Goal: Task Accomplishment & Management: Complete application form

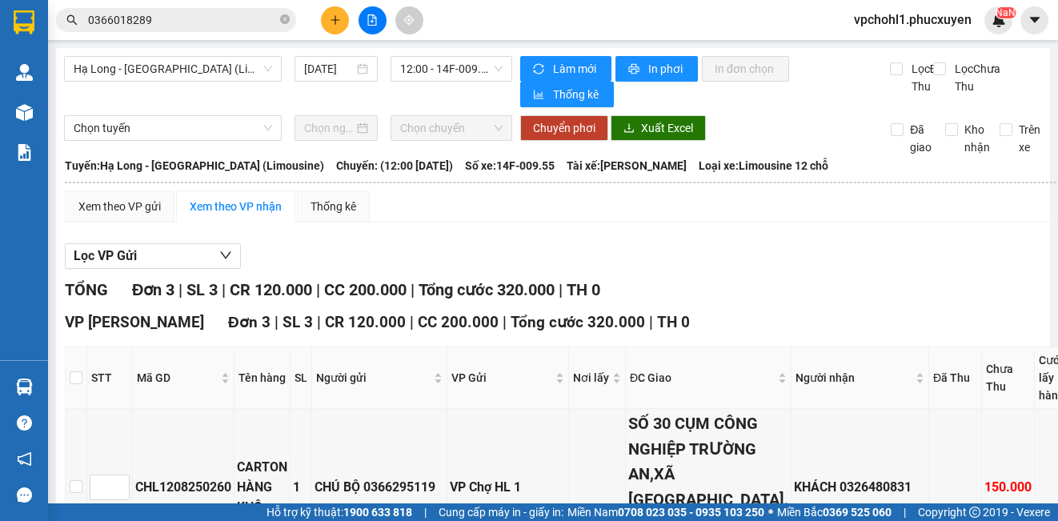
scroll to position [86, 0]
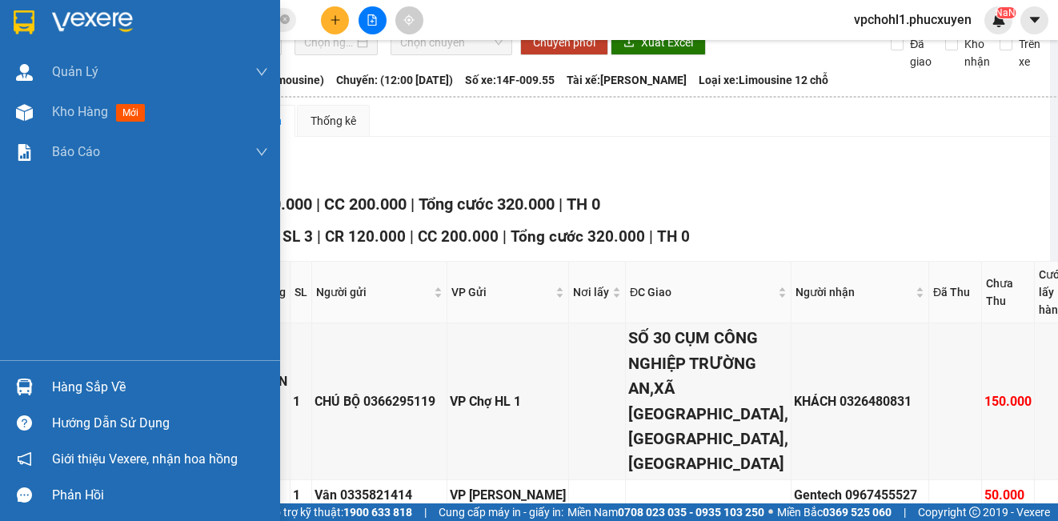
click at [69, 383] on div "Hàng sắp về" at bounding box center [160, 387] width 216 height 24
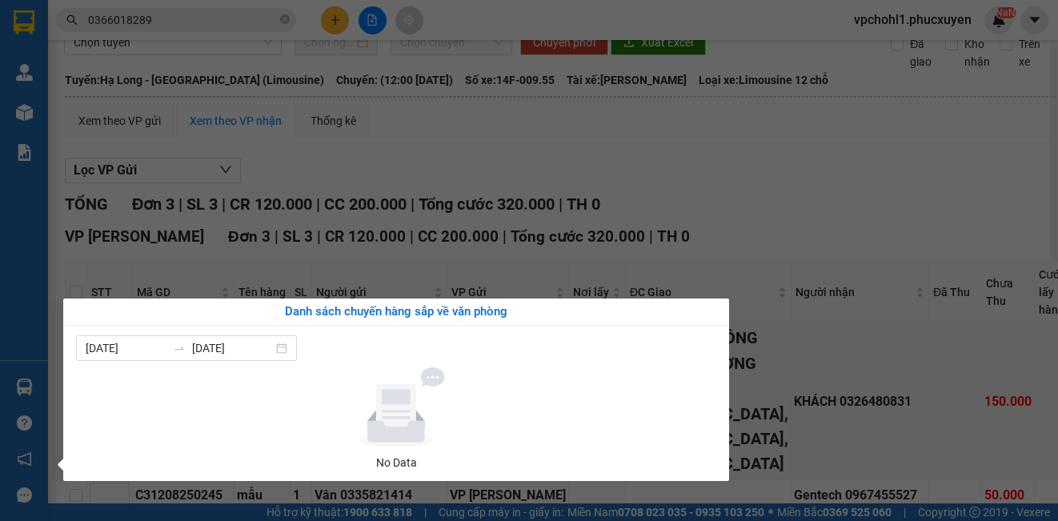
click at [874, 184] on section "Kết quả tìm kiếm ( 2 ) Bộ lọc Mã ĐH Trạng thái Món hàng Thu hộ Tổng cước Chưa c…" at bounding box center [529, 260] width 1058 height 521
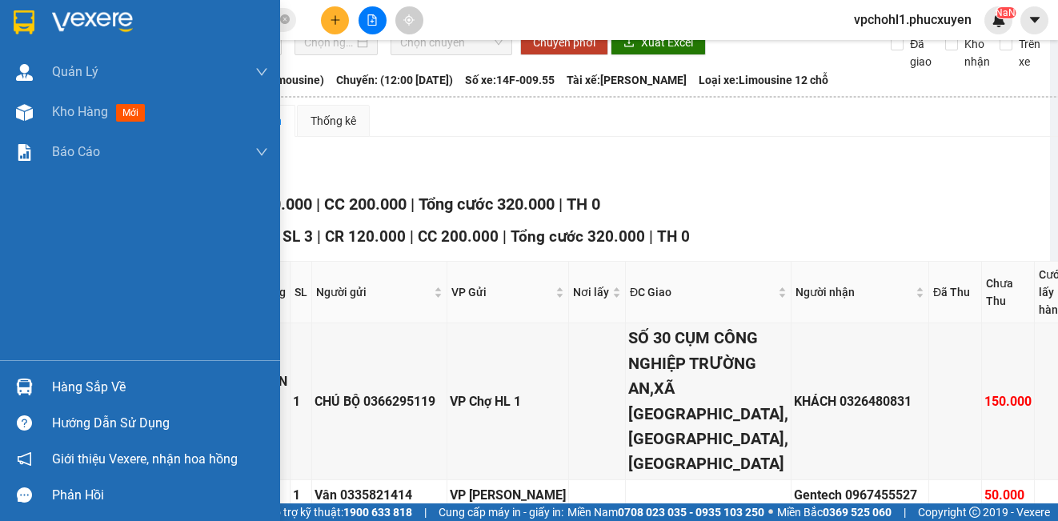
click at [39, 391] on div "Hàng sắp về" at bounding box center [140, 387] width 280 height 36
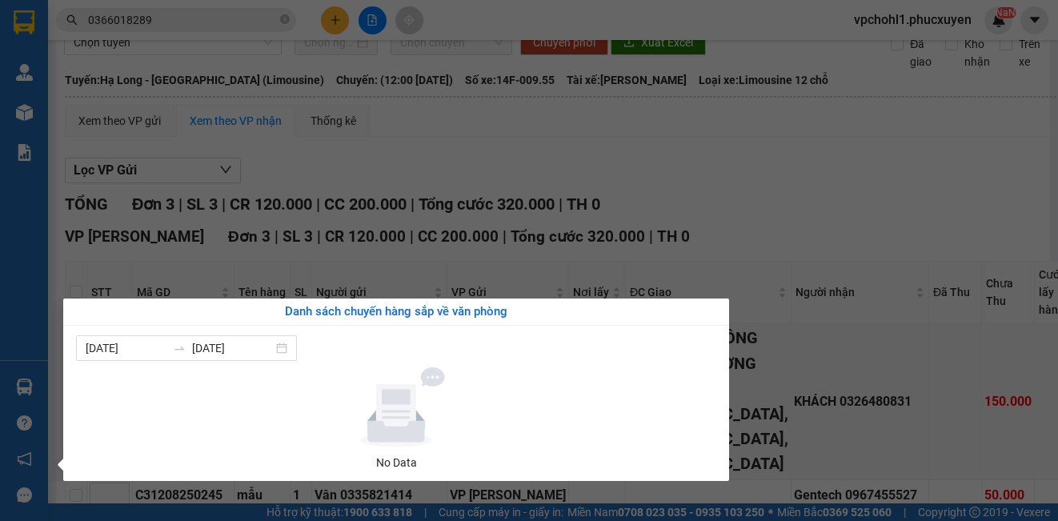
drag, startPoint x: 761, startPoint y: 200, endPoint x: 710, endPoint y: 211, distance: 52.4
click at [757, 200] on section "Kết quả tìm kiếm ( 2 ) Bộ lọc Mã ĐH Trạng thái Món hàng Thu hộ Tổng cước Chưa c…" at bounding box center [529, 260] width 1058 height 521
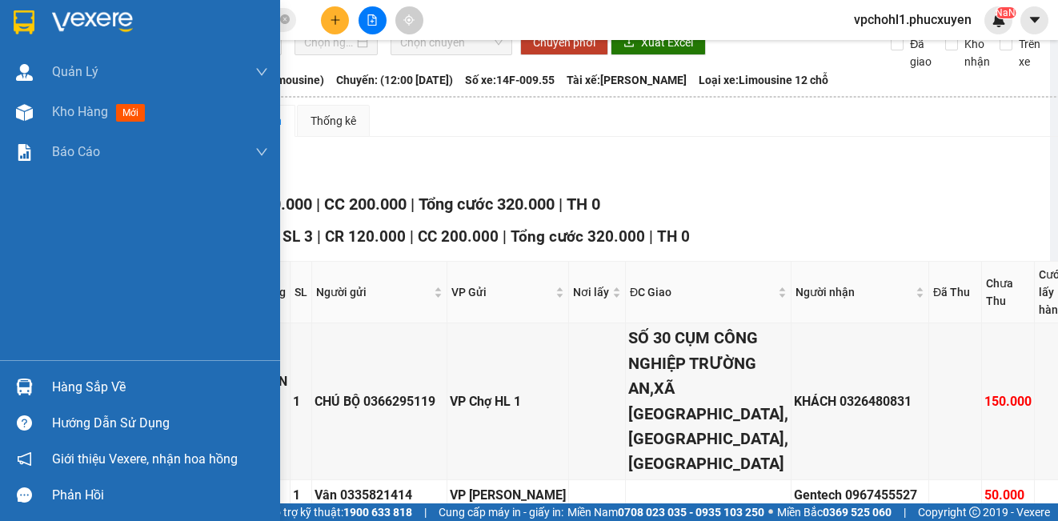
click at [63, 395] on div "Hàng sắp về" at bounding box center [160, 387] width 216 height 24
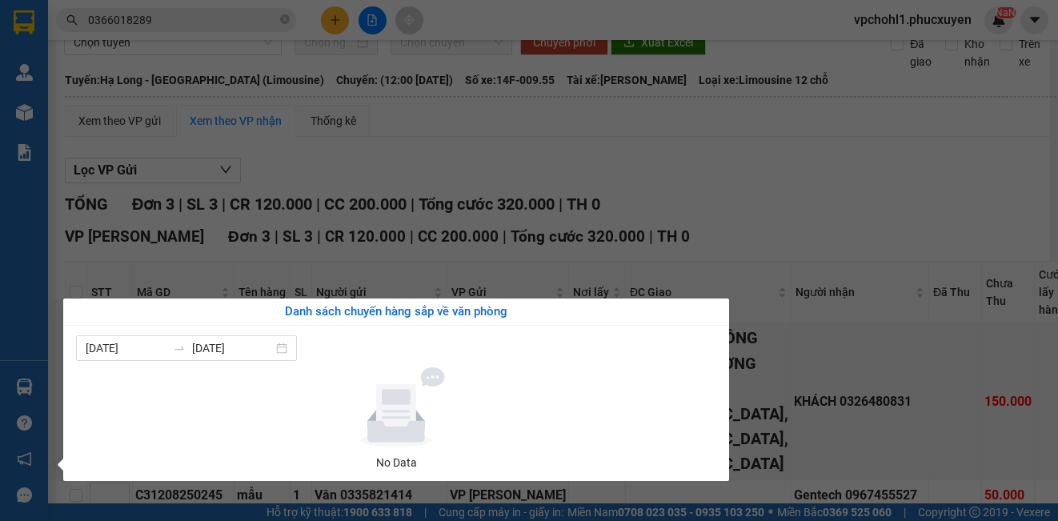
click at [778, 200] on section "Kết quả tìm kiếm ( 2 ) Bộ lọc Mã ĐH Trạng thái Món hàng Thu hộ Tổng cước Chưa c…" at bounding box center [529, 260] width 1058 height 521
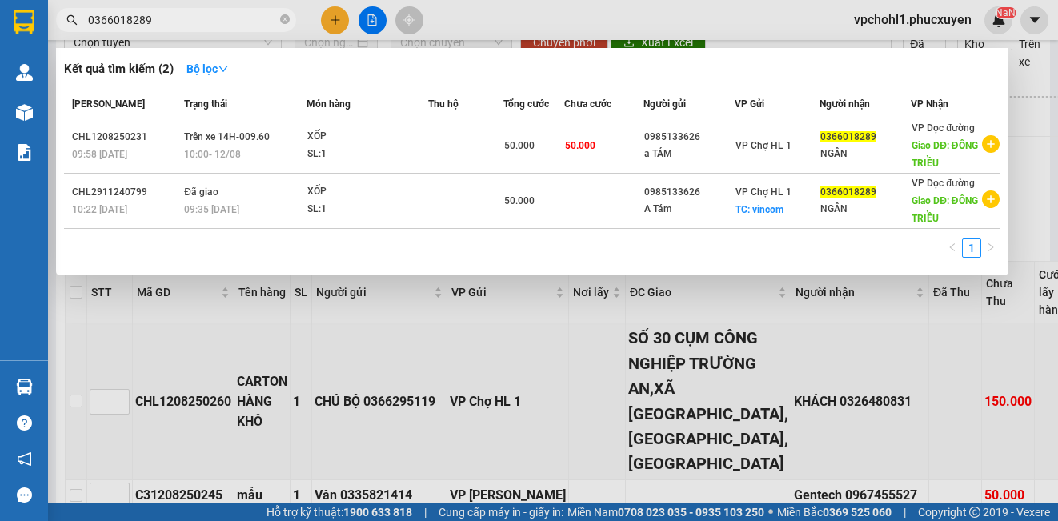
drag, startPoint x: 171, startPoint y: 22, endPoint x: 78, endPoint y: 22, distance: 92.8
click at [78, 22] on span "0366018289" at bounding box center [176, 20] width 240 height 24
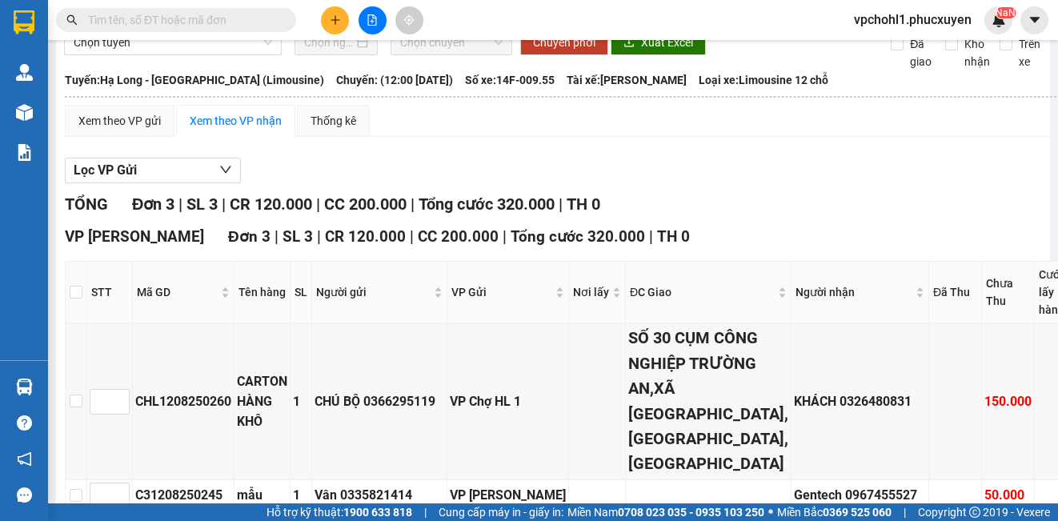
type input "0"
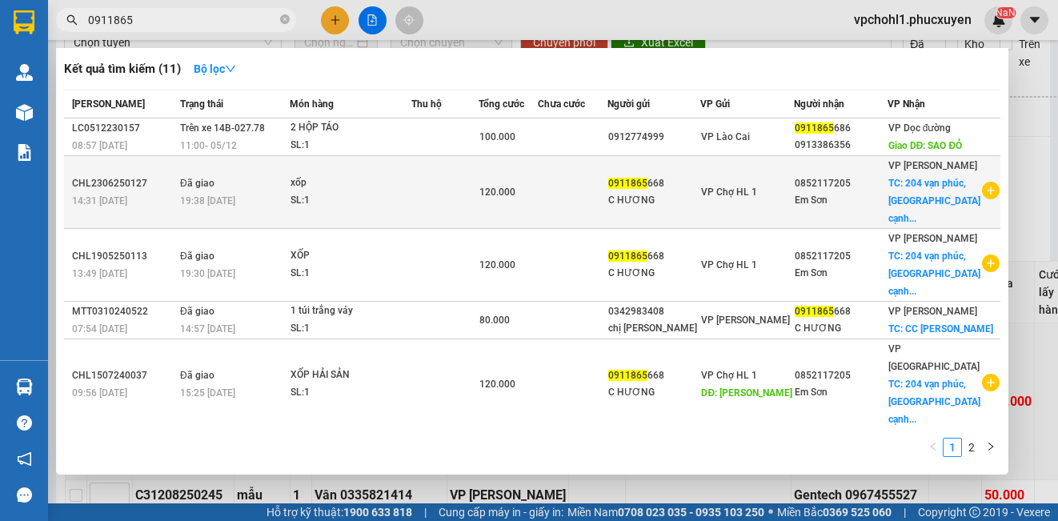
type input "0911865"
click at [660, 201] on div "C HƯƠNG" at bounding box center [654, 200] width 92 height 17
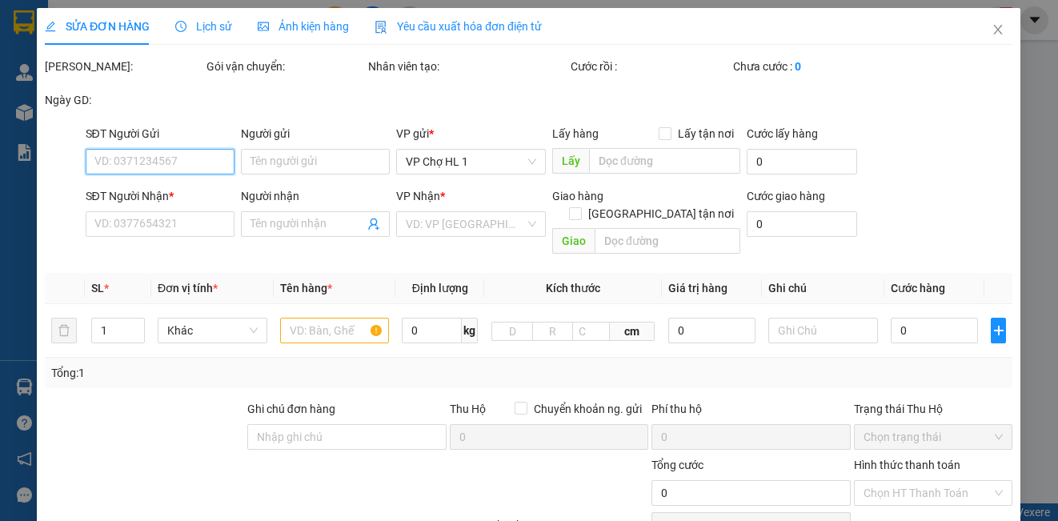
type input "0911865668"
type input "C HƯƠNG"
type input "0852117205"
type input "Em Sơn"
checkbox input "true"
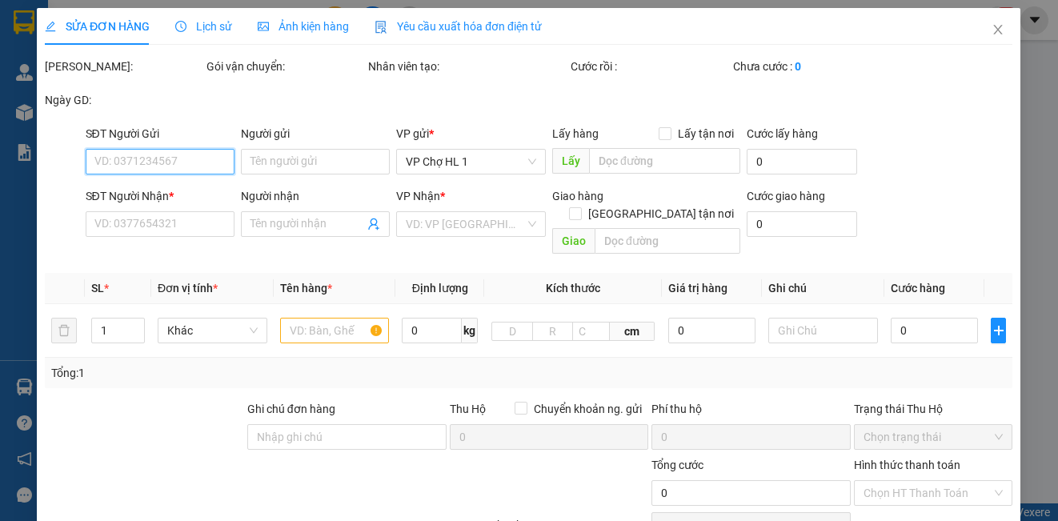
type input "204 vạn phúc, [GEOGRAPHIC_DATA] cạnh điện máy xanh"
type input "50.000"
type input "120.000"
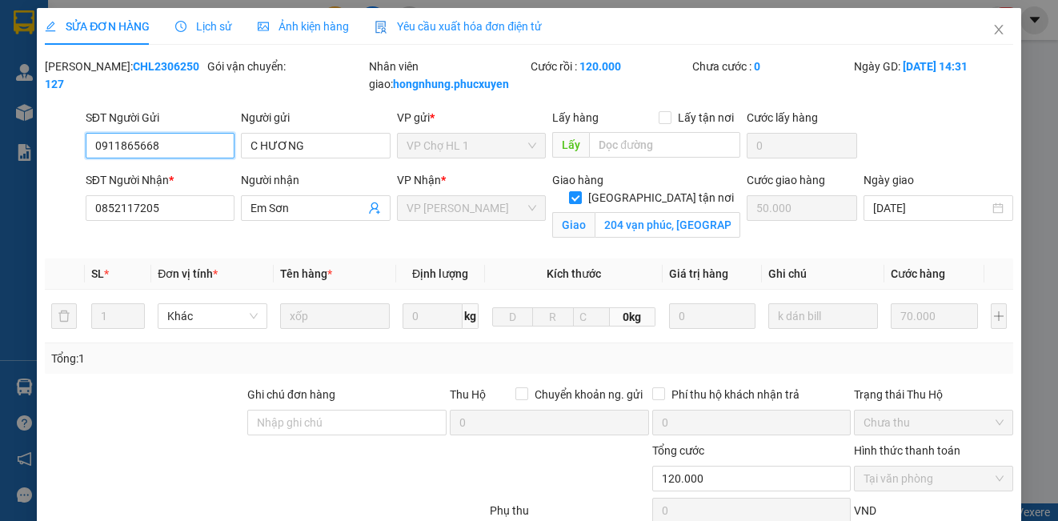
drag, startPoint x: 171, startPoint y: 142, endPoint x: 87, endPoint y: 141, distance: 84.0
click at [87, 141] on input "0911865668" at bounding box center [160, 146] width 149 height 26
drag, startPoint x: 983, startPoint y: 22, endPoint x: 895, endPoint y: 3, distance: 90.1
click at [986, 22] on span "Close" at bounding box center [998, 30] width 45 height 45
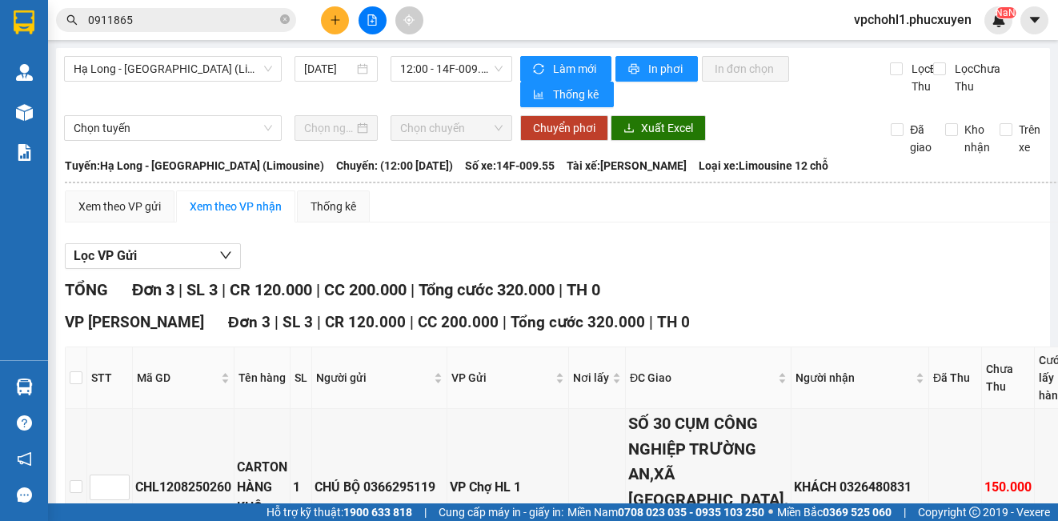
click at [222, 22] on input "0911865" at bounding box center [182, 20] width 189 height 18
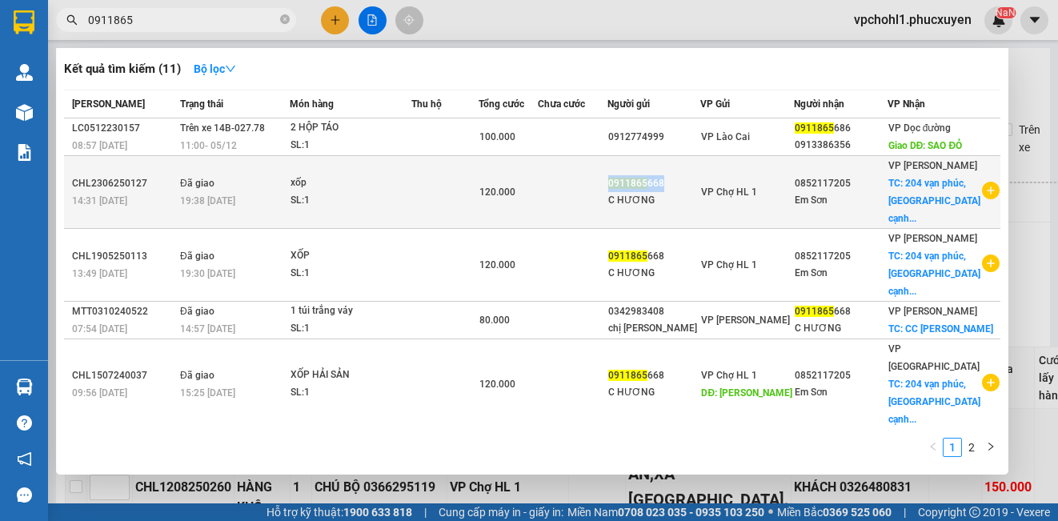
copy div "0911865 668"
drag, startPoint x: 640, startPoint y: 190, endPoint x: 693, endPoint y: 194, distance: 52.9
click at [693, 192] on div "0911865 668" at bounding box center [654, 183] width 92 height 17
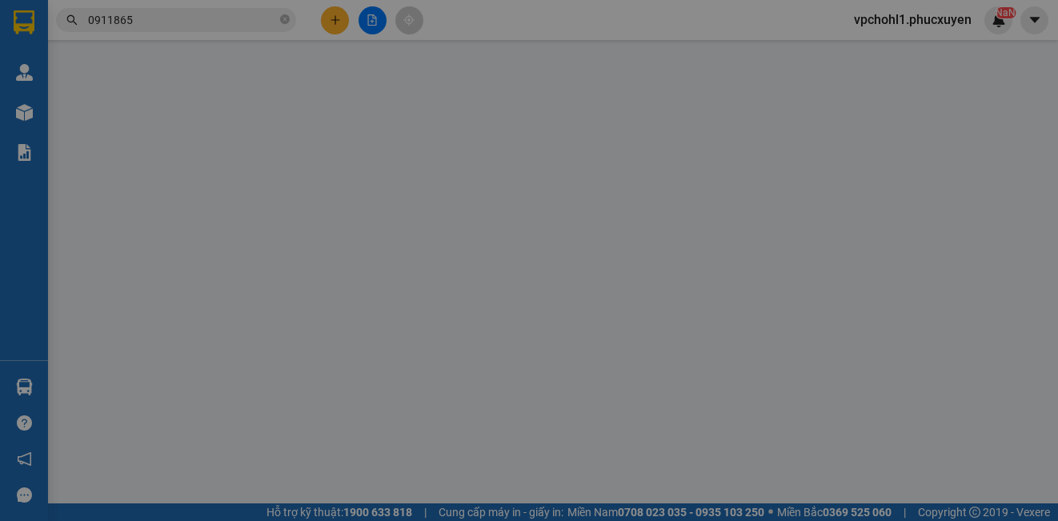
type input "0911865668"
type input "C HƯƠNG"
type input "0852117205"
type input "Em Sơn"
checkbox input "true"
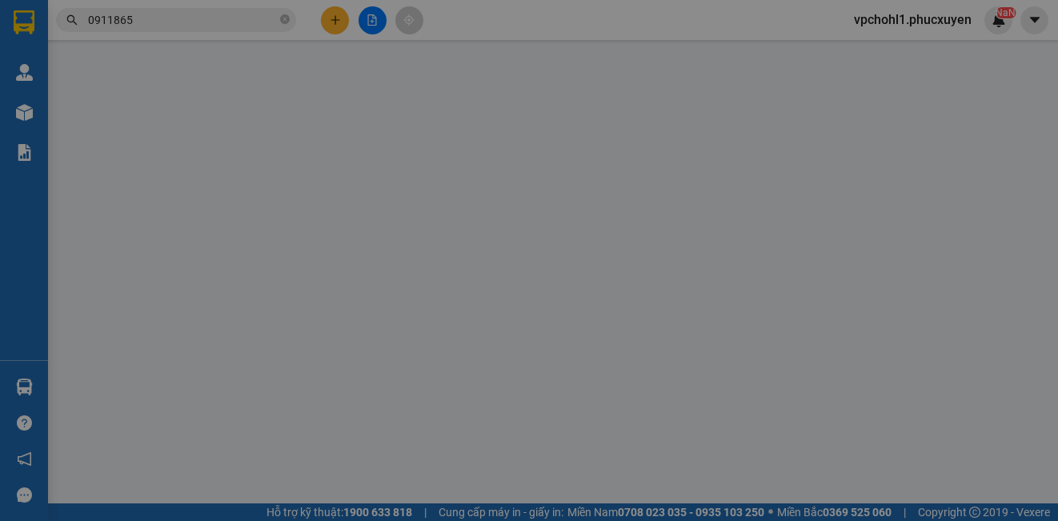
type input "204 vạn phúc, [GEOGRAPHIC_DATA] cạnh điện máy xanh"
type input "50.000"
type input "120.000"
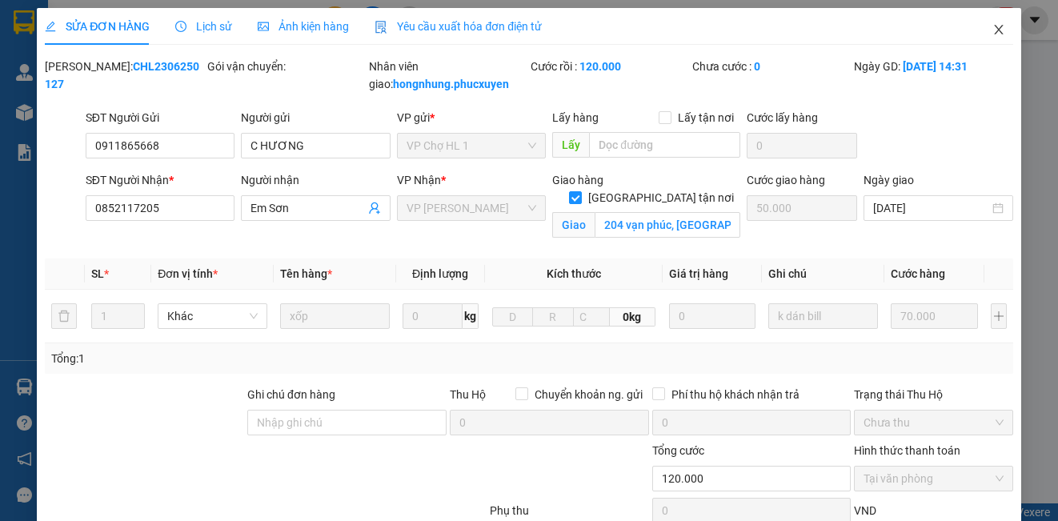
click at [992, 26] on icon "close" at bounding box center [998, 29] width 13 height 13
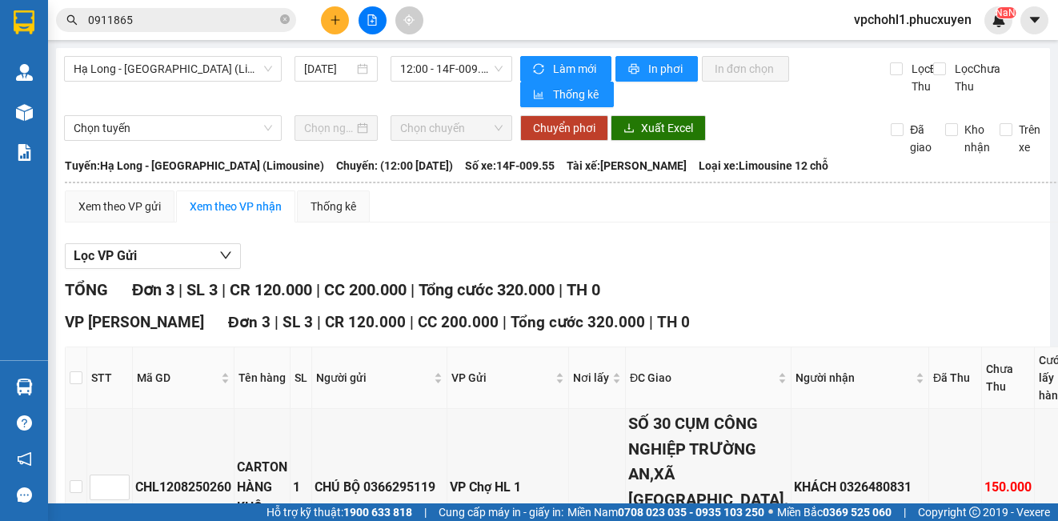
click at [338, 15] on icon "plus" at bounding box center [335, 19] width 11 height 11
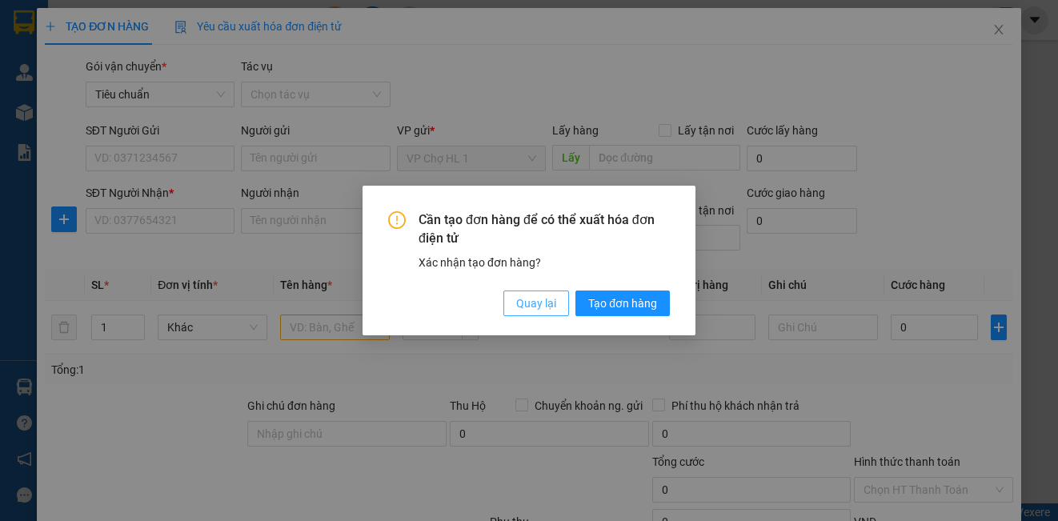
click at [531, 309] on span "Quay lại" at bounding box center [536, 303] width 40 height 18
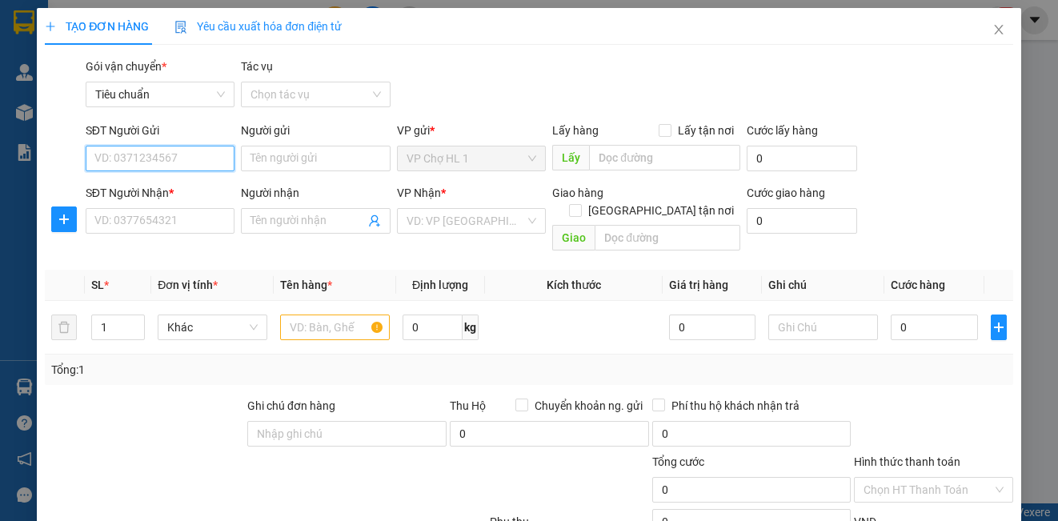
click at [140, 167] on input "SĐT Người Gửi" at bounding box center [160, 159] width 149 height 26
paste input "0911865668"
type input "0911865668"
click at [168, 187] on div "0911865668 - [PERSON_NAME]" at bounding box center [173, 191] width 158 height 18
type input "C HƯƠNG"
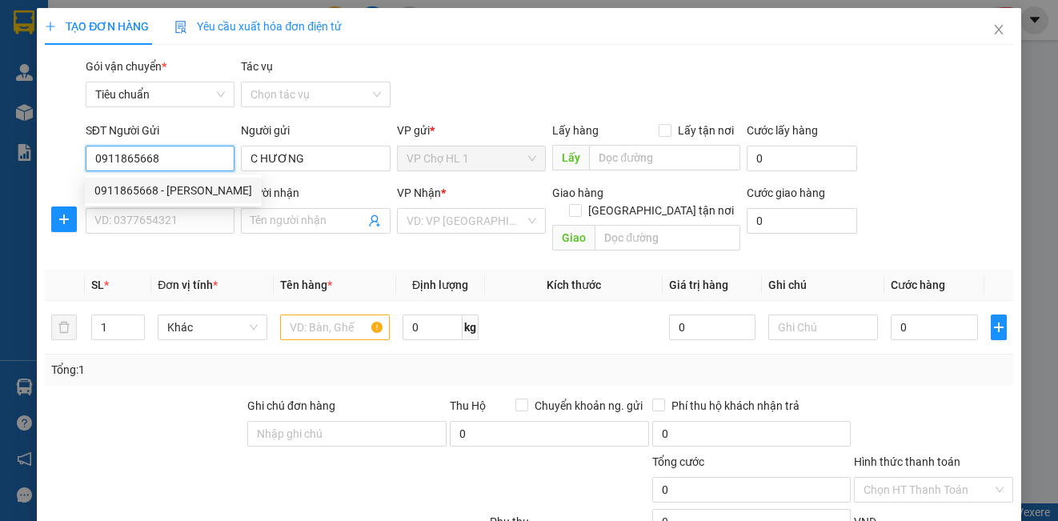
type input "0911865668"
click at [171, 207] on div "SĐT Người Nhận *" at bounding box center [160, 196] width 149 height 24
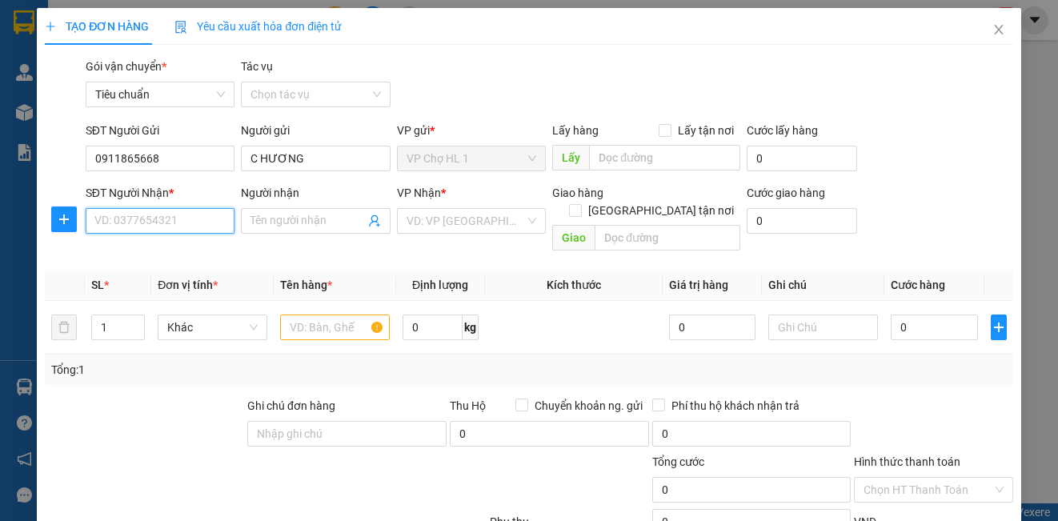
click at [166, 221] on input "SĐT Người Nhận *" at bounding box center [160, 221] width 149 height 26
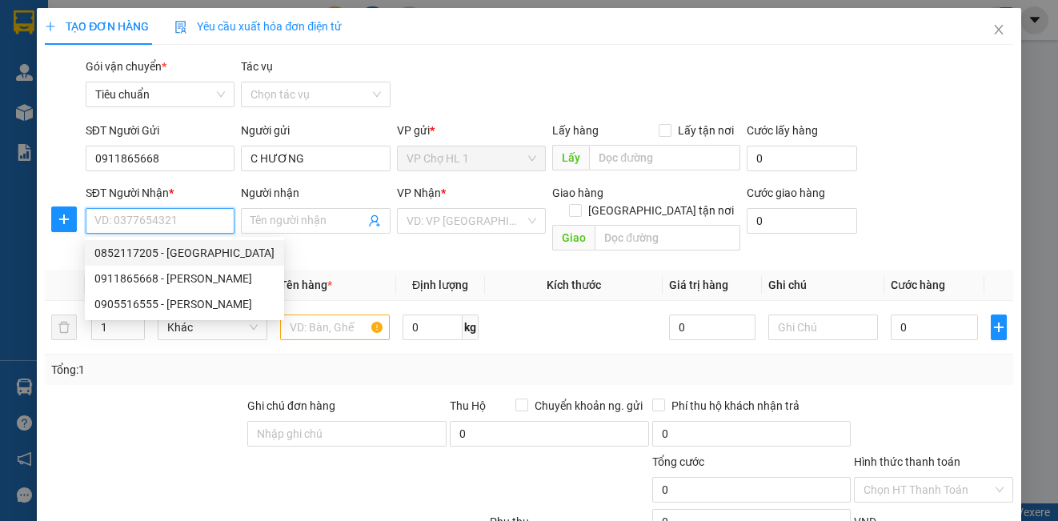
click at [157, 258] on div "0852117205 - [GEOGRAPHIC_DATA]" at bounding box center [184, 253] width 180 height 18
type input "0852117205"
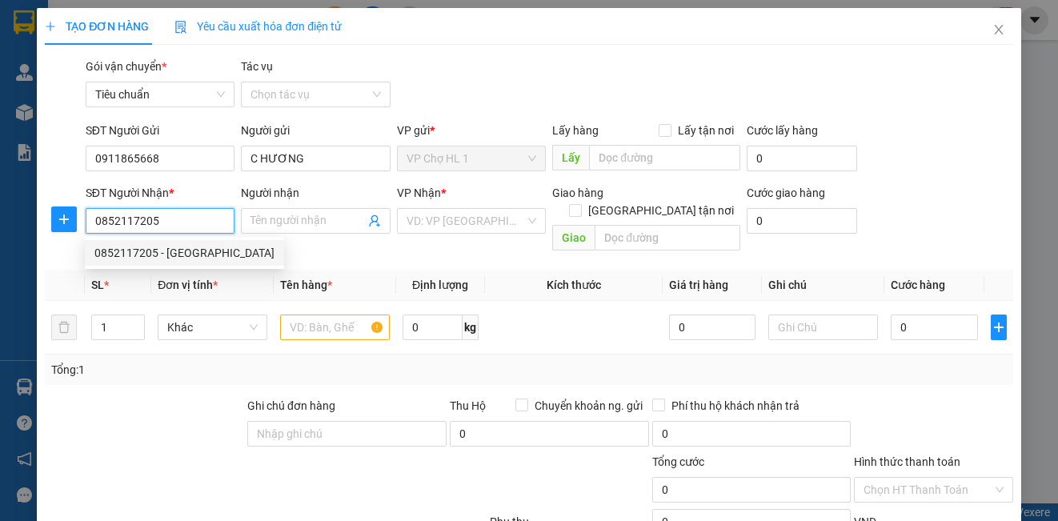
type input "Em Sơn"
checkbox input "true"
type input "204 vạn phúc, [GEOGRAPHIC_DATA] cạnh điện máy xanh"
type input "50.000"
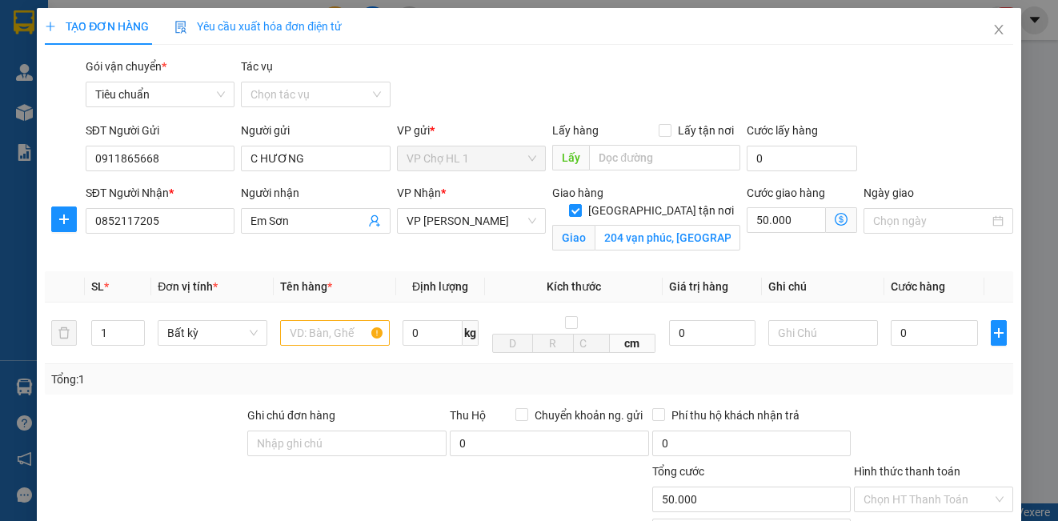
click at [834, 214] on icon "dollar-circle" at bounding box center [840, 219] width 13 height 13
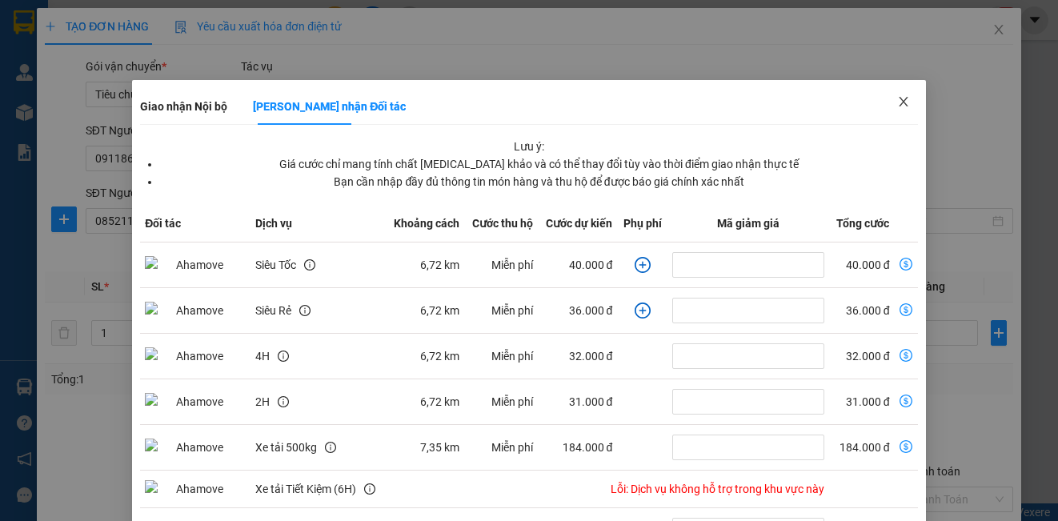
click at [897, 98] on icon "close" at bounding box center [903, 101] width 13 height 13
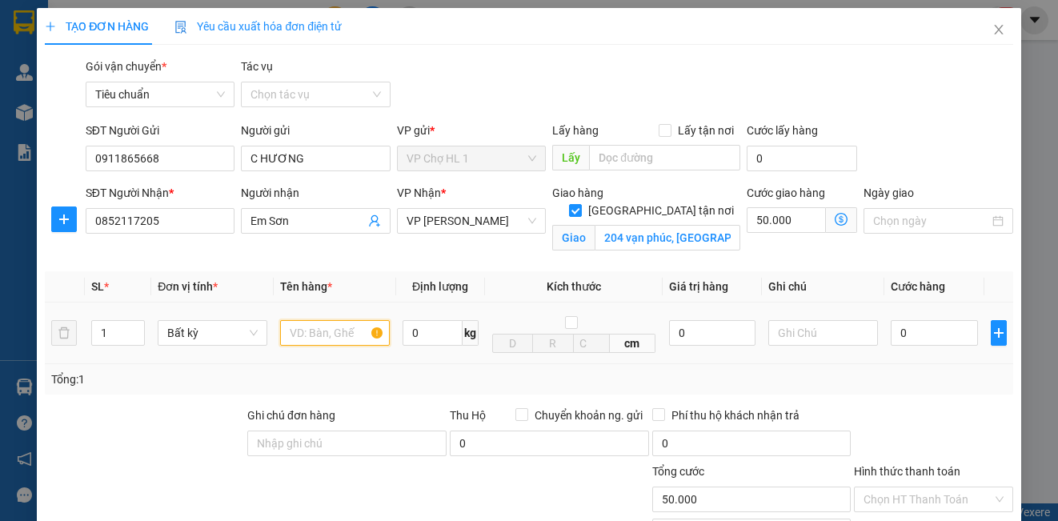
click at [305, 343] on input "text" at bounding box center [335, 333] width 110 height 26
type input "XỐP"
click at [928, 343] on input "0" at bounding box center [933, 333] width 87 height 26
type input "7"
type input "50.007"
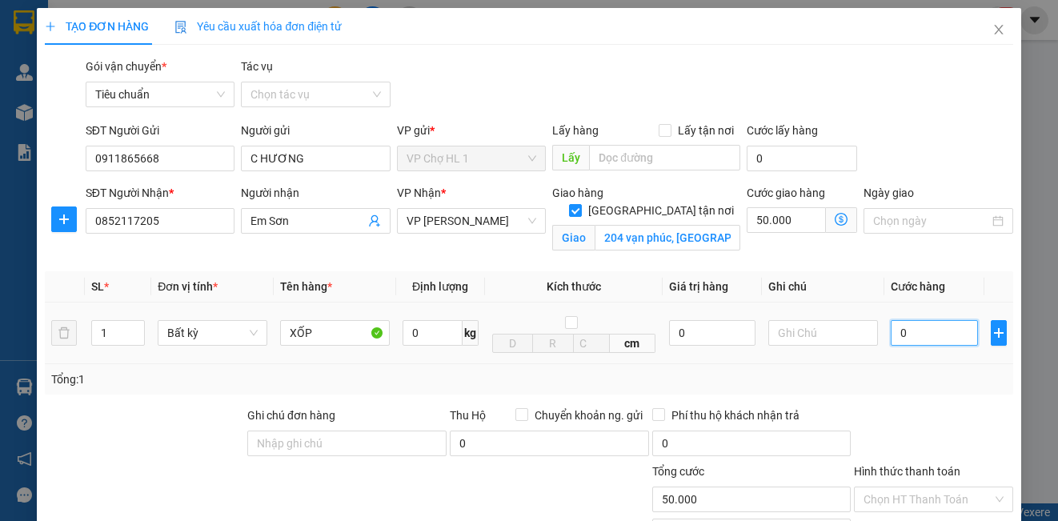
type input "50.007"
type input "70"
type input "50.070"
type input "70.000"
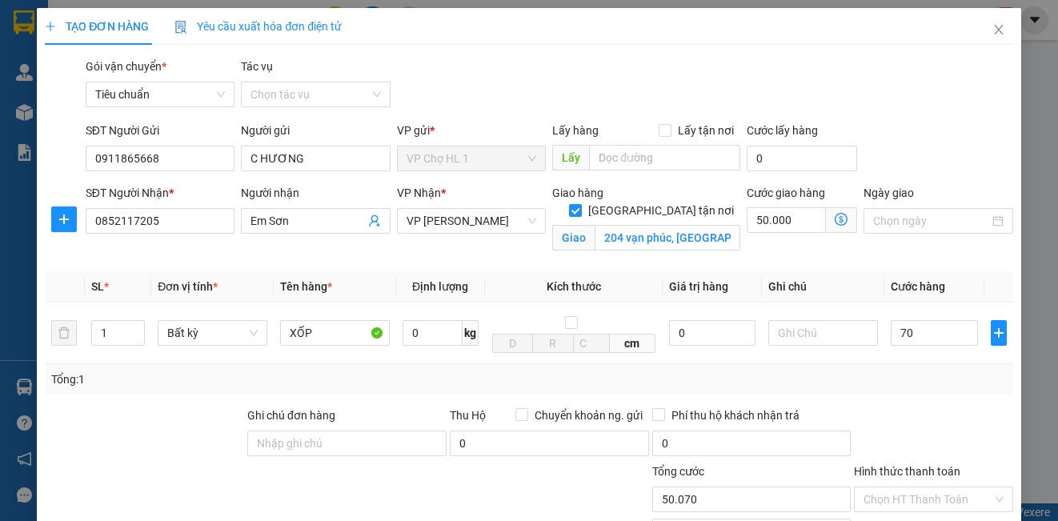
type input "120.000"
click at [935, 158] on div "SĐT Người Gửi 0911865668 Người gửi C HƯƠNG VP gửi * VP Chợ HL 1 Lấy hàng Lấy tậ…" at bounding box center [549, 150] width 934 height 56
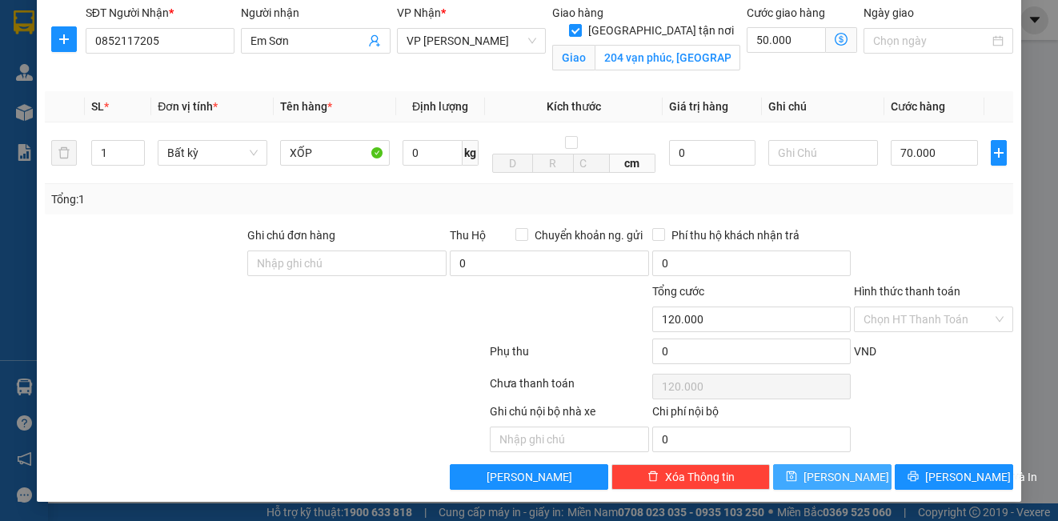
click at [828, 478] on span "[PERSON_NAME]" at bounding box center [846, 477] width 86 height 18
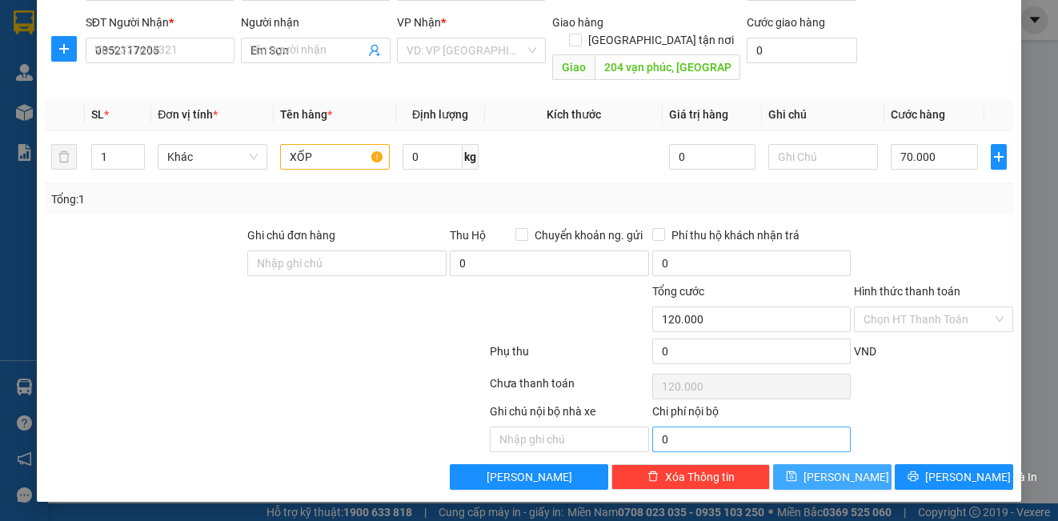
checkbox input "false"
type input "0"
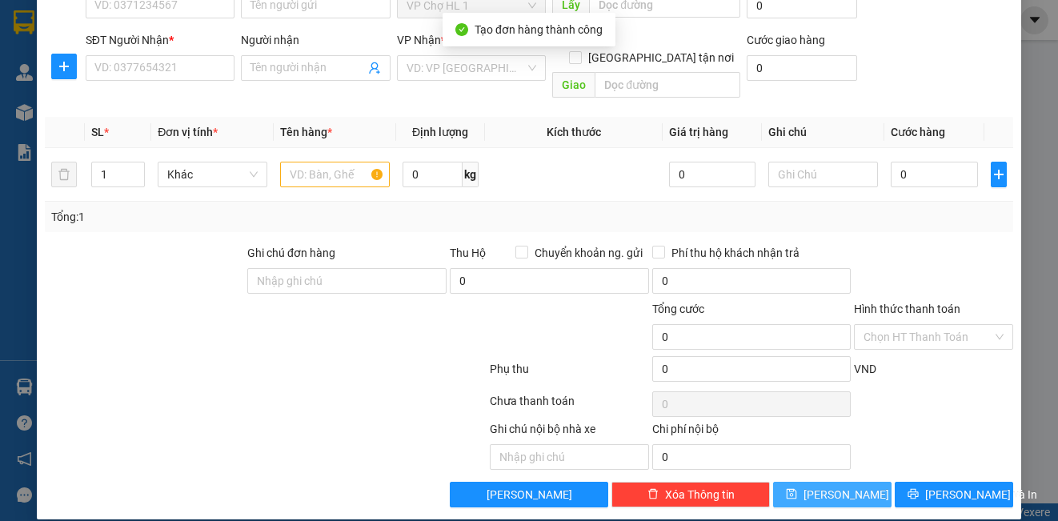
scroll to position [0, 0]
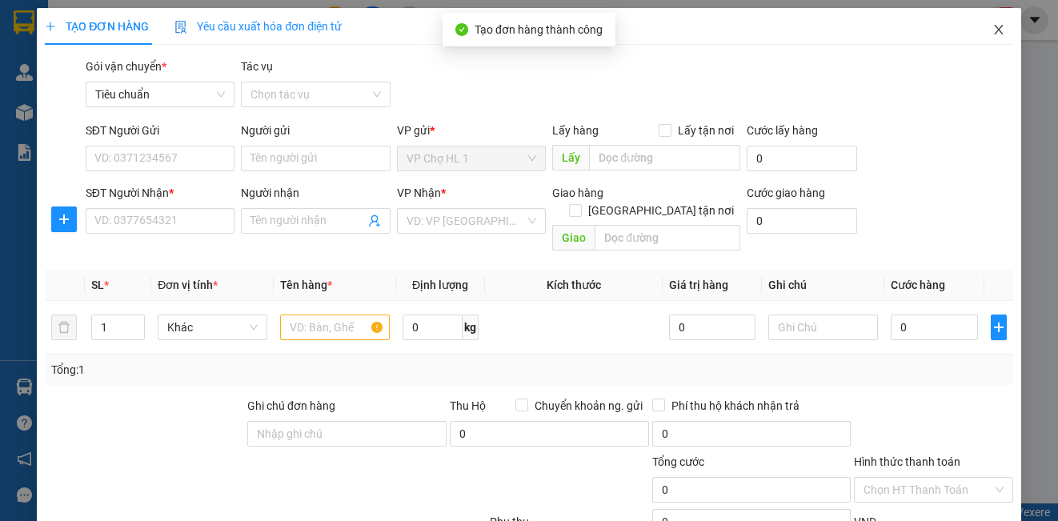
click at [992, 29] on icon "close" at bounding box center [998, 29] width 13 height 13
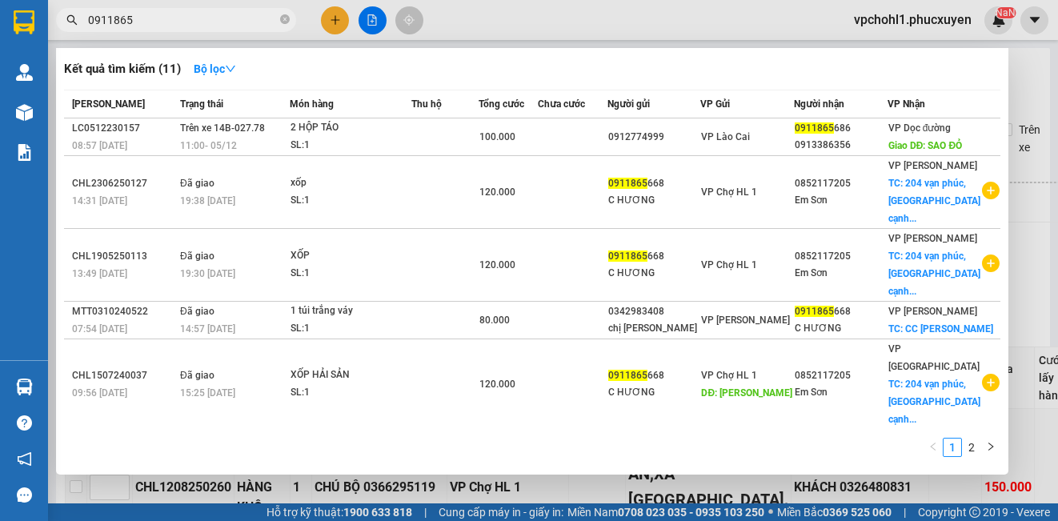
click at [176, 25] on input "0911865" at bounding box center [182, 20] width 189 height 18
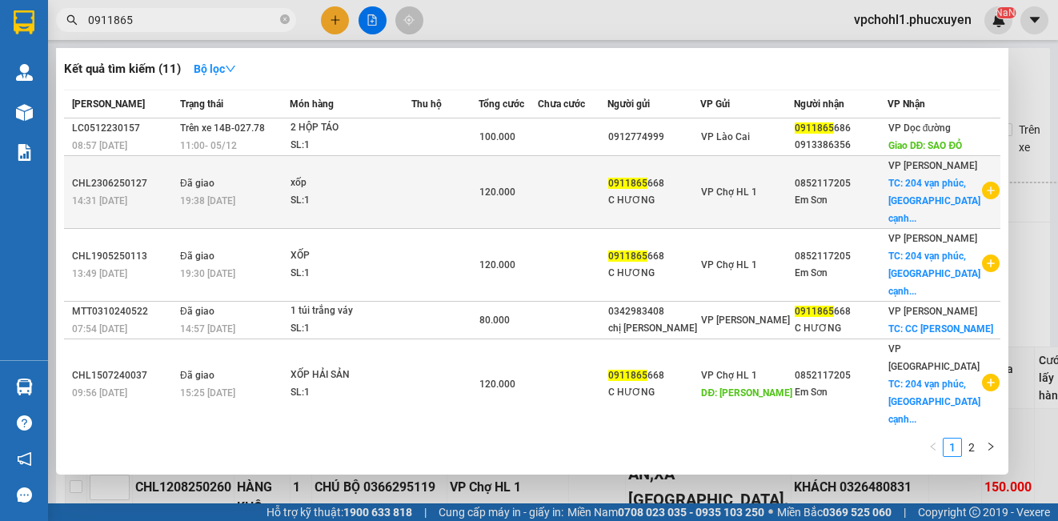
click at [538, 213] on td "120.000" at bounding box center [507, 192] width 59 height 73
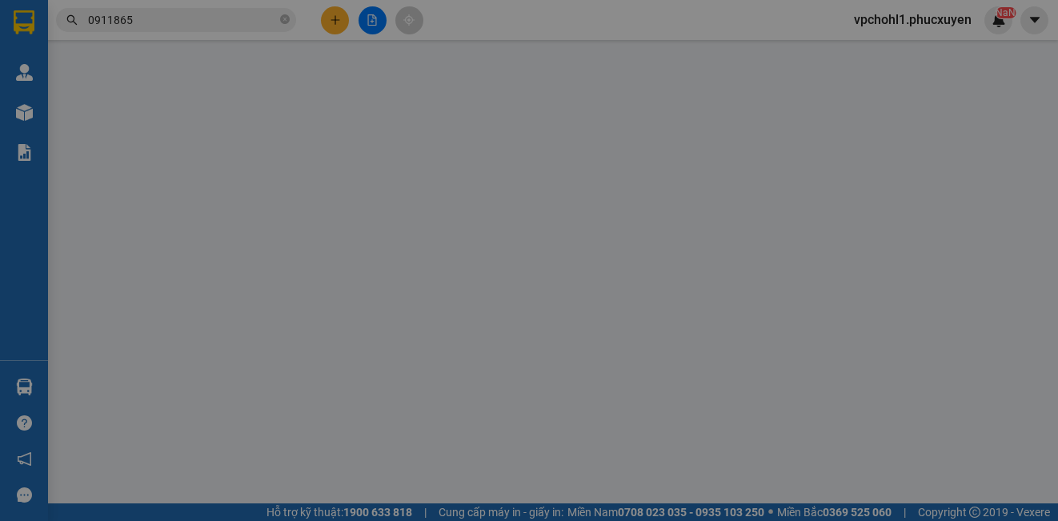
click at [206, 29] on div "SỬA ĐƠN HÀNG Lịch sử Ảnh kiện hàng Yêu cầu xuất hóa đơn điện tử Total Paid Fee …" at bounding box center [529, 260] width 1058 height 521
type input "0911865668"
type input "C HƯƠNG"
type input "0852117205"
type input "Em Sơn"
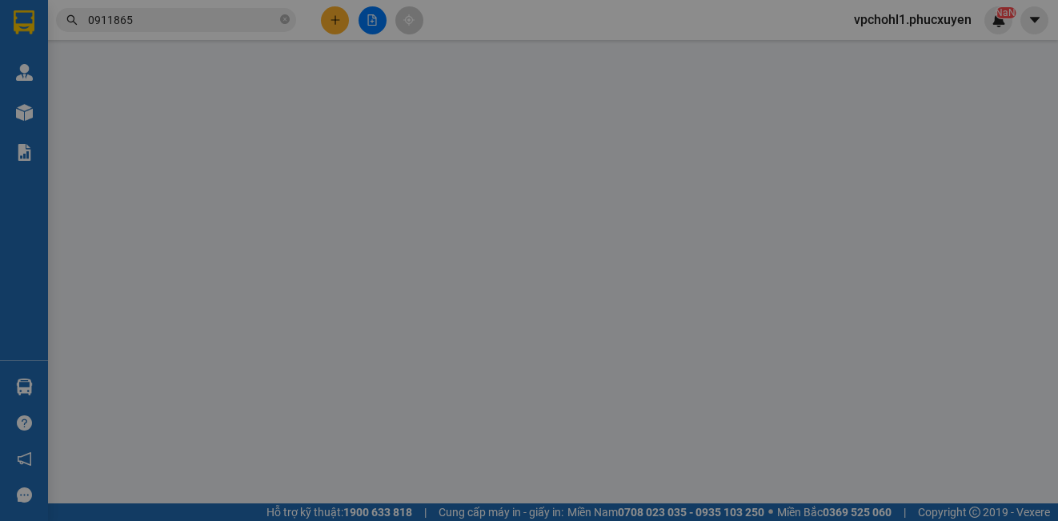
checkbox input "true"
type input "204 vạn phúc, [GEOGRAPHIC_DATA] cạnh điện máy xanh"
type input "50.000"
type input "120.000"
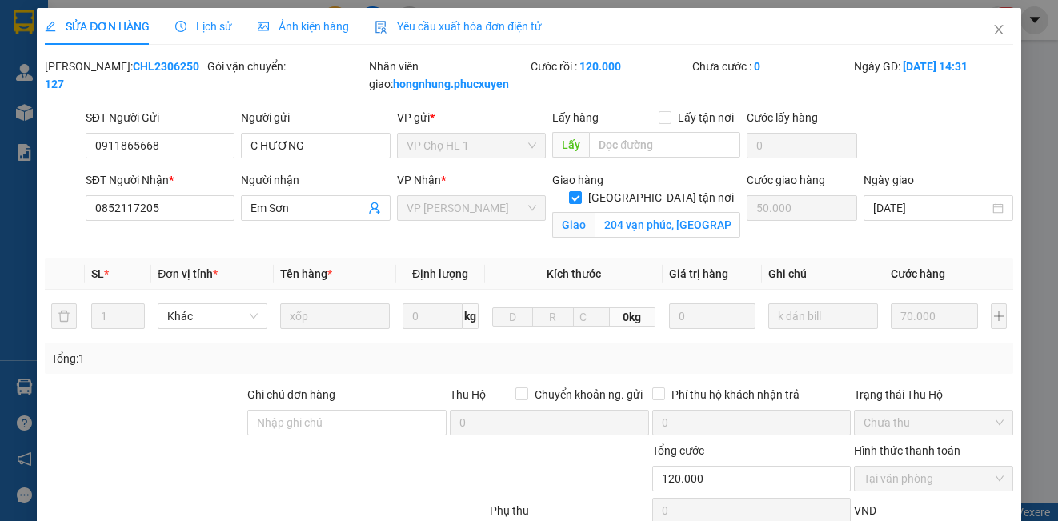
click at [208, 26] on span "Lịch sử" at bounding box center [203, 26] width 57 height 13
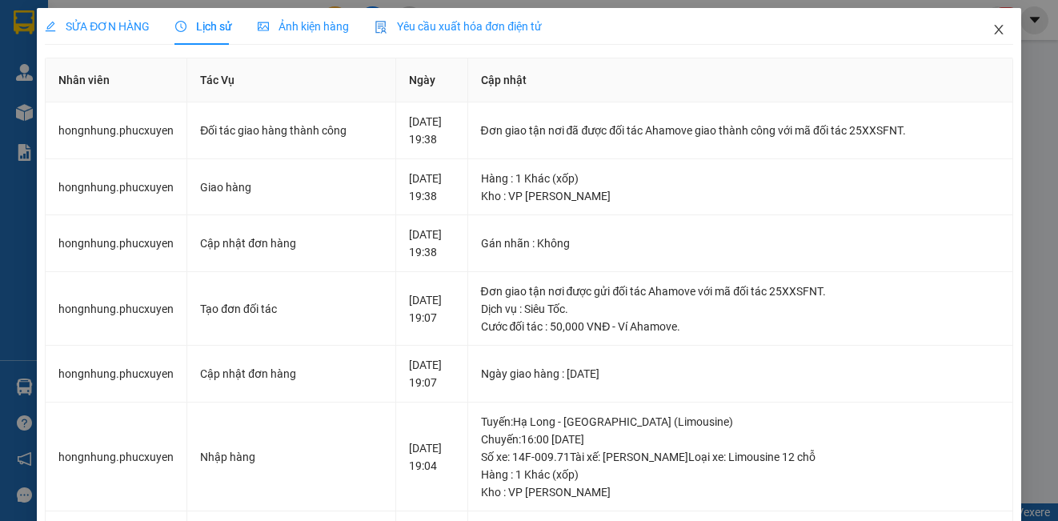
click at [992, 26] on icon "close" at bounding box center [998, 29] width 13 height 13
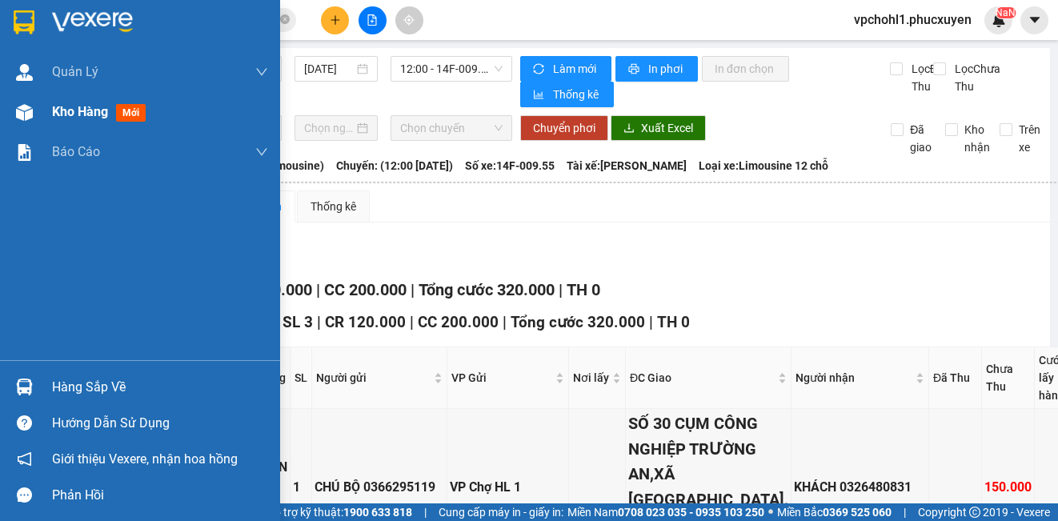
click at [64, 115] on span "Kho hàng" at bounding box center [80, 111] width 56 height 15
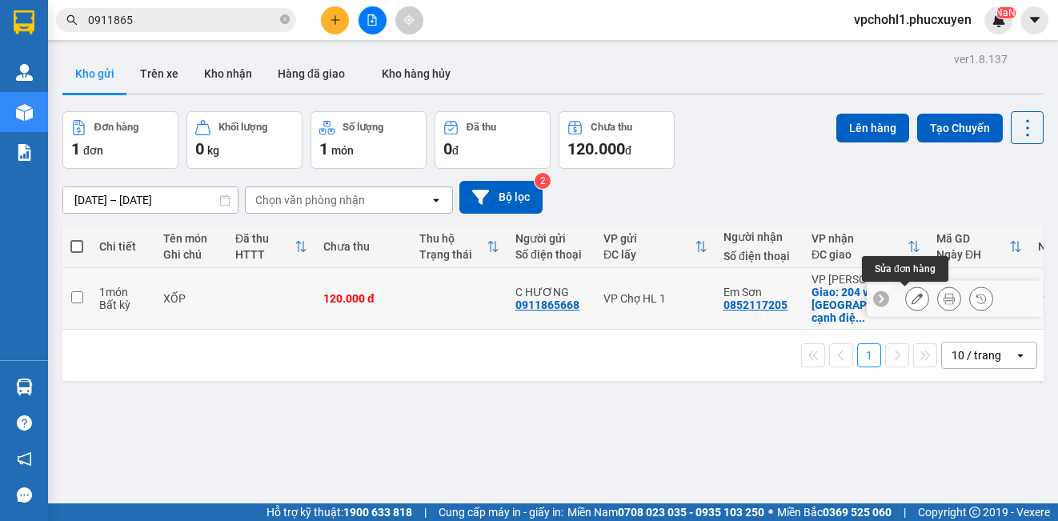
click at [911, 301] on icon at bounding box center [916, 298] width 11 height 11
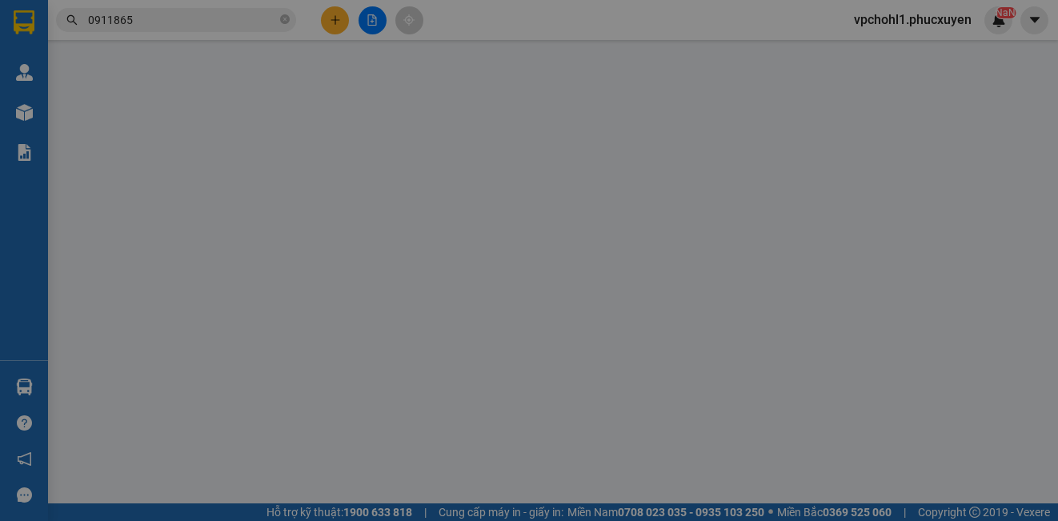
type input "0911865668"
type input "C HƯƠNG"
type input "0852117205"
type input "Em Sơn"
checkbox input "true"
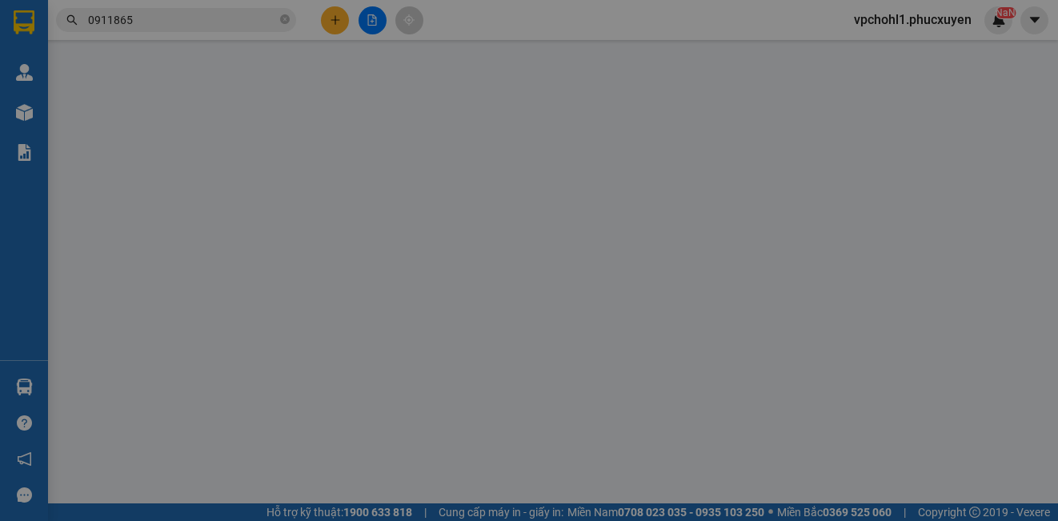
type input "204 vạn phúc, [GEOGRAPHIC_DATA] cạnh điện máy xanh"
type input "120.000"
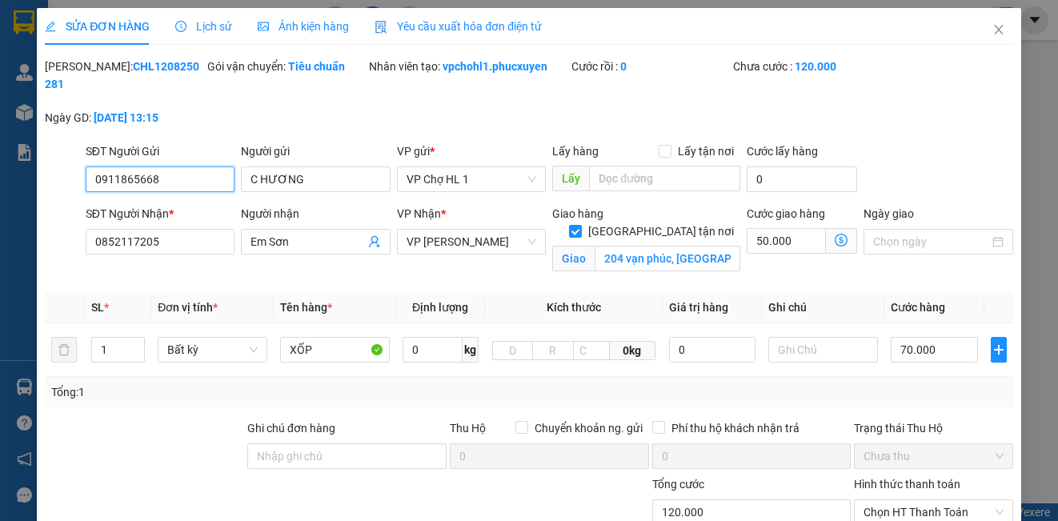
scroll to position [160, 0]
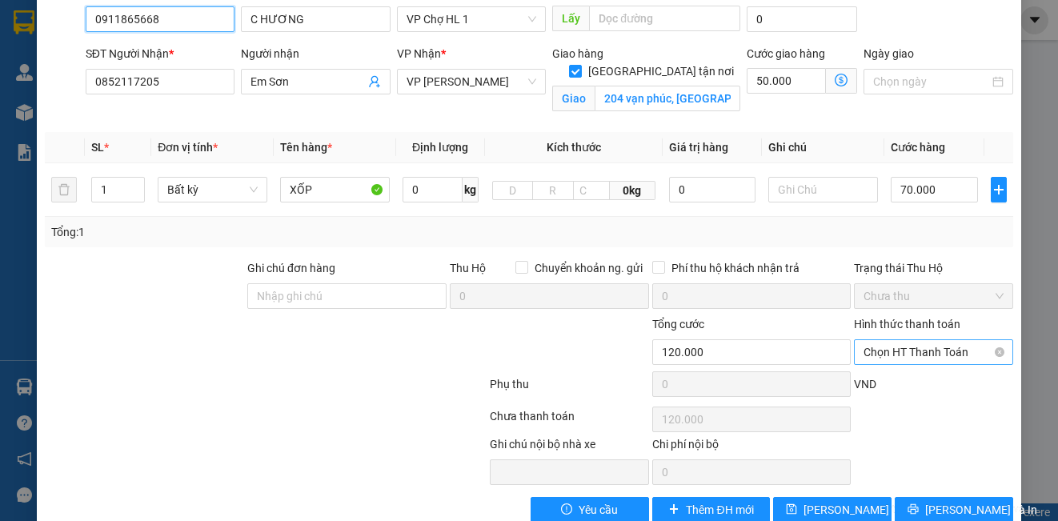
click at [930, 356] on span "Chọn HT Thanh Toán" at bounding box center [932, 352] width 139 height 24
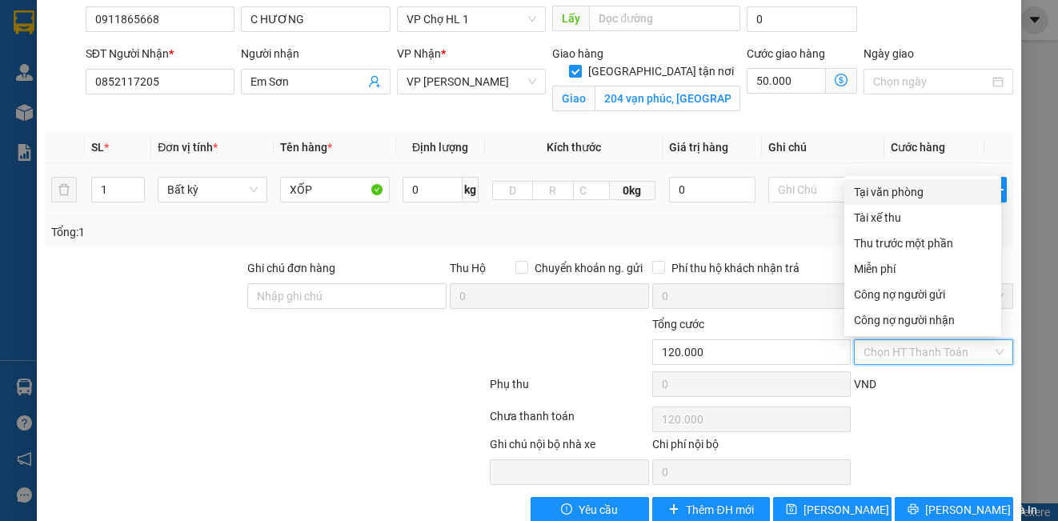
click at [874, 195] on div "Tại văn phòng" at bounding box center [923, 192] width 138 height 18
type input "0"
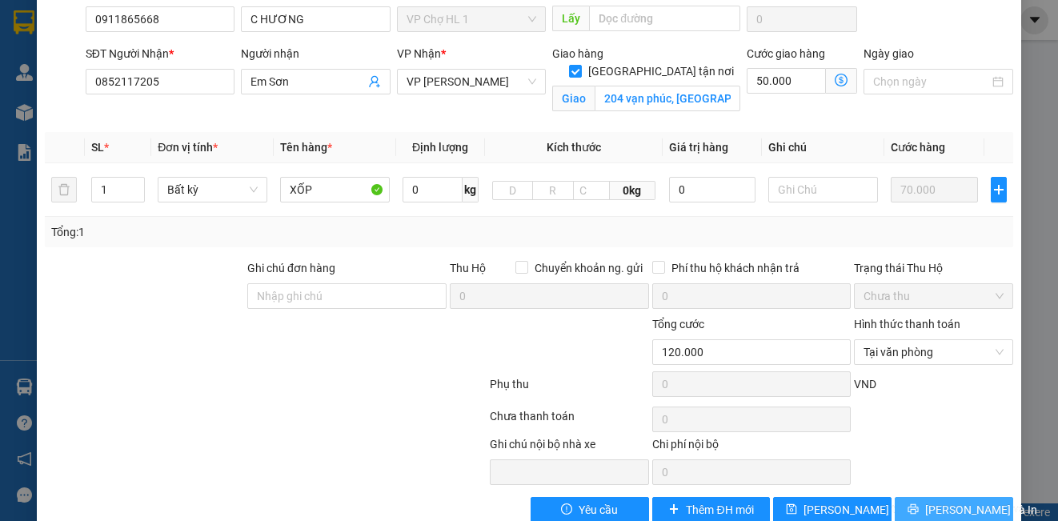
click at [951, 504] on span "[PERSON_NAME] và In" at bounding box center [981, 510] width 112 height 18
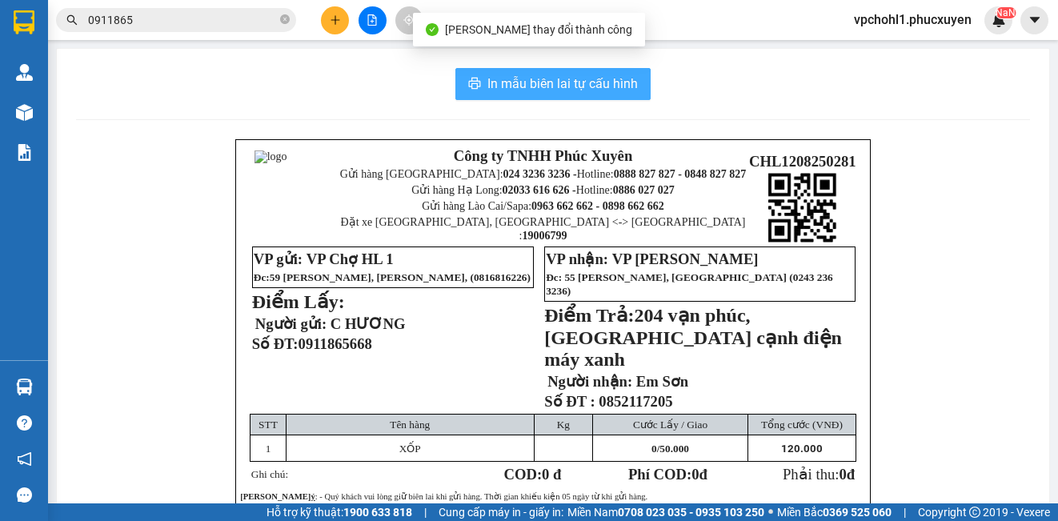
click at [488, 86] on span "In mẫu biên lai tự cấu hình" at bounding box center [562, 84] width 150 height 20
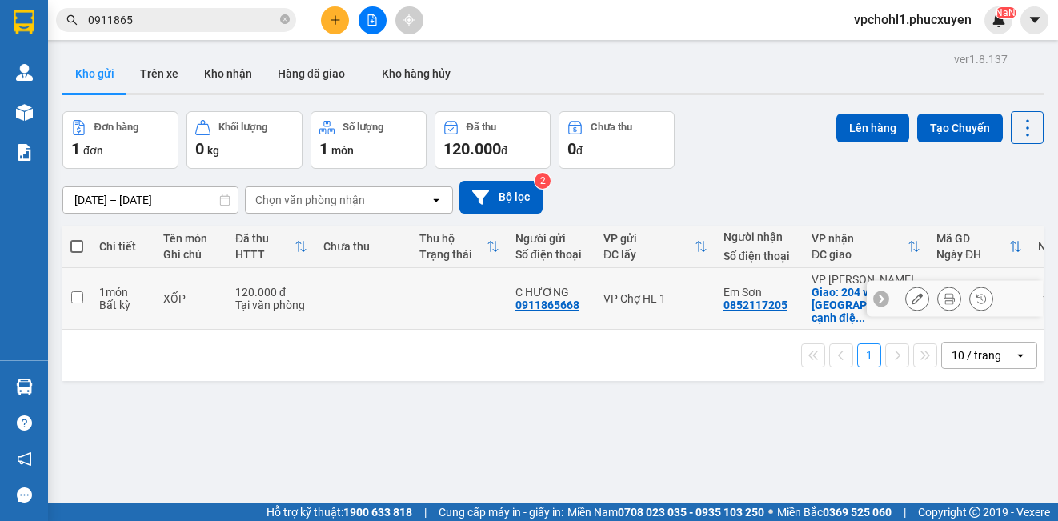
click at [80, 298] on input "checkbox" at bounding box center [77, 297] width 12 height 12
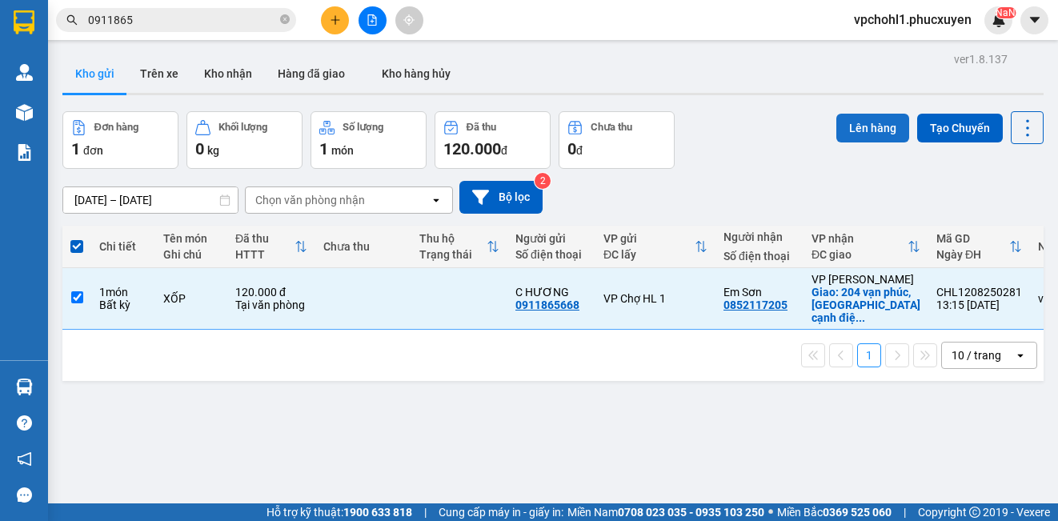
click at [853, 122] on button "Lên hàng" at bounding box center [872, 128] width 73 height 29
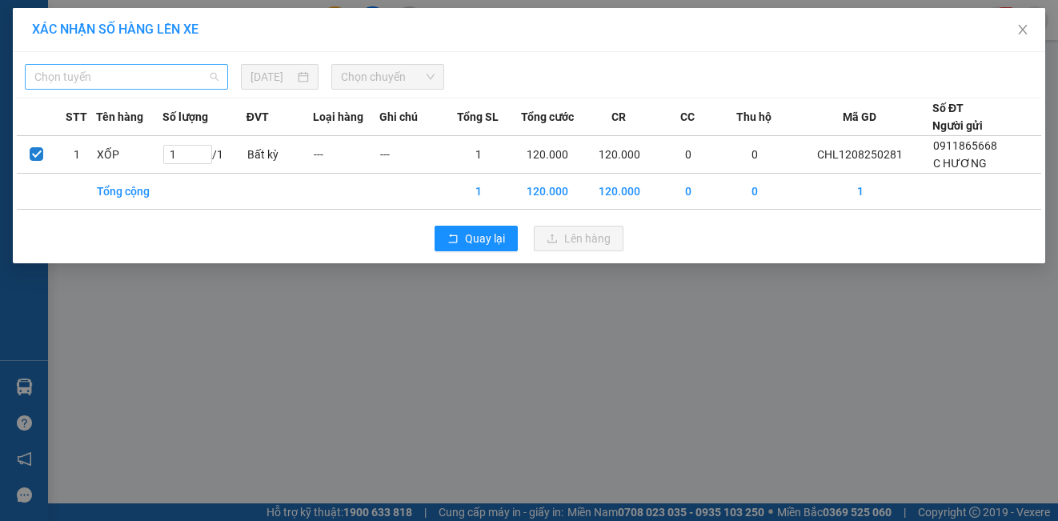
click at [182, 78] on span "Chọn tuyến" at bounding box center [126, 77] width 184 height 24
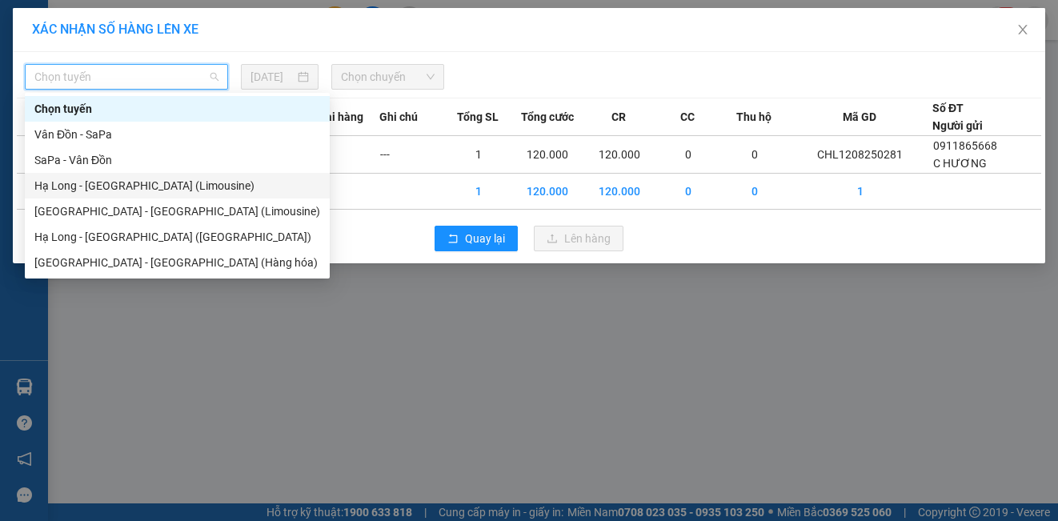
click at [182, 183] on div "Hạ Long - [GEOGRAPHIC_DATA] (Limousine)" at bounding box center [177, 186] width 286 height 18
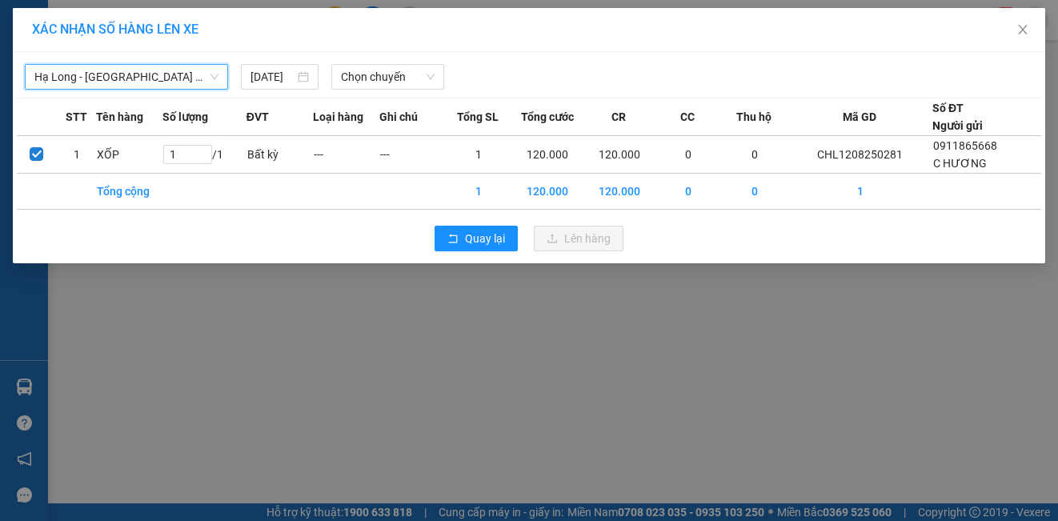
click at [386, 75] on span "Chọn chuyến" at bounding box center [388, 77] width 94 height 24
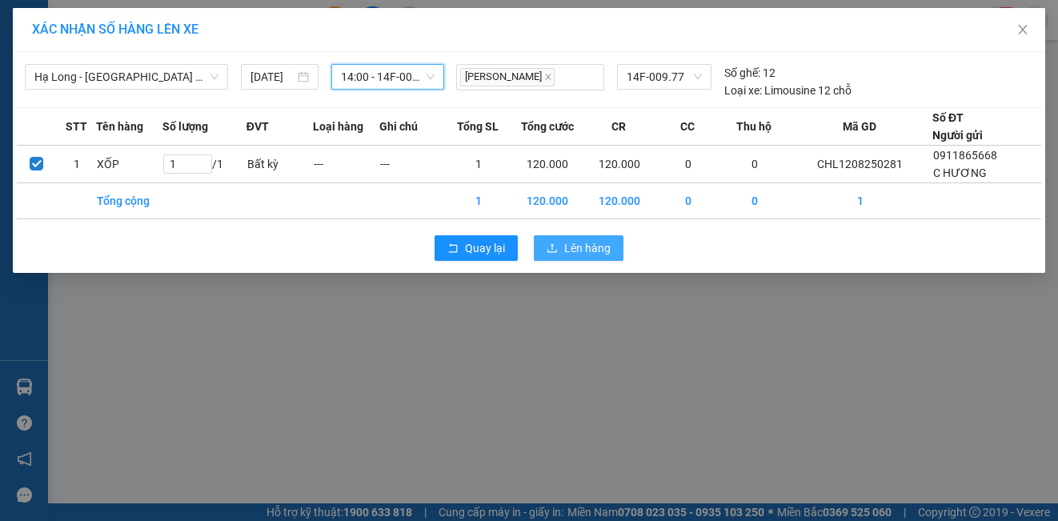
click at [608, 248] on span "Lên hàng" at bounding box center [587, 248] width 46 height 18
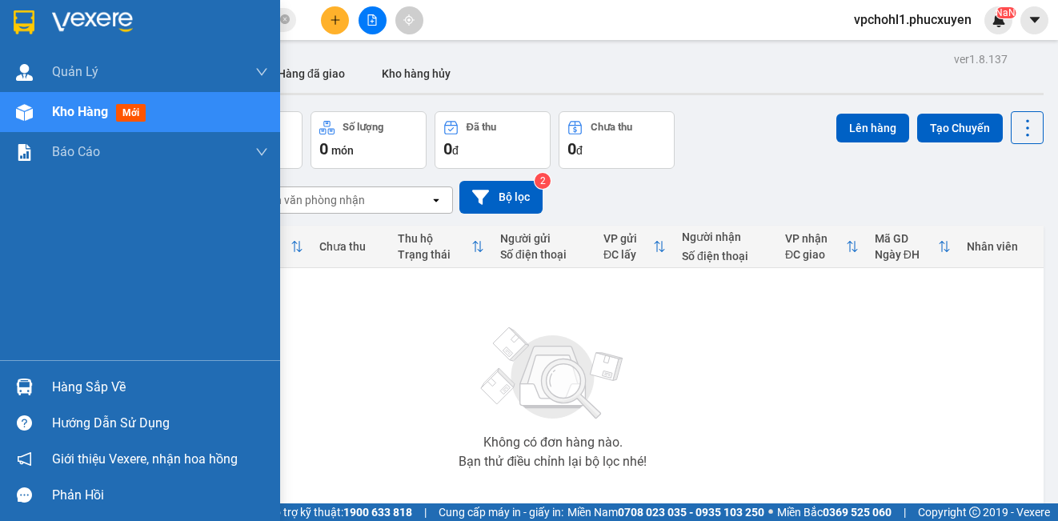
click at [62, 384] on div "Hàng sắp về" at bounding box center [160, 387] width 216 height 24
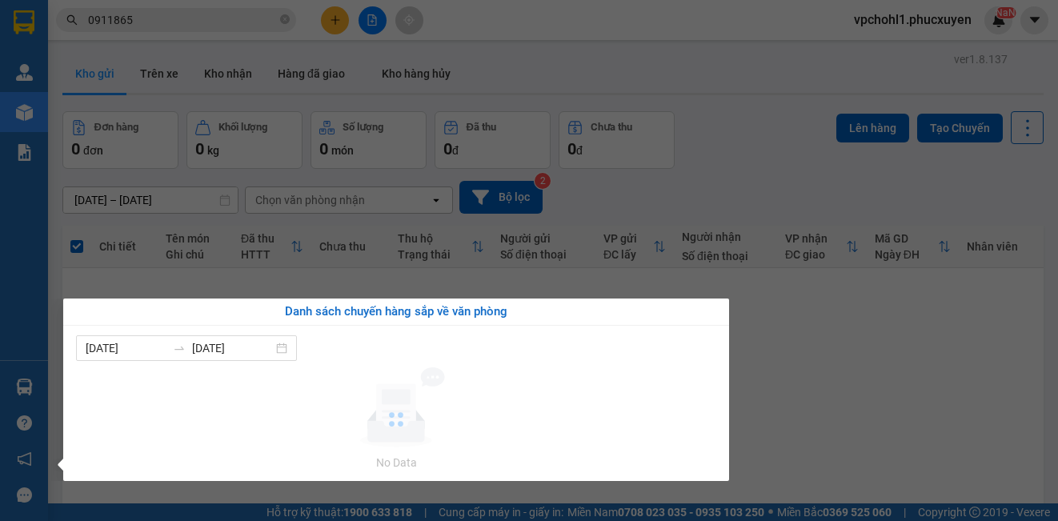
click at [788, 417] on section "Kết quả tìm kiếm ( 11 ) Bộ lọc Mã ĐH Trạng thái Món hàng Thu hộ Tổng cước Chưa …" at bounding box center [529, 260] width 1058 height 521
